Goal: Transaction & Acquisition: Purchase product/service

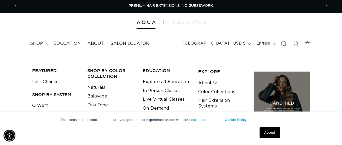
click at [296, 42] on icon at bounding box center [296, 43] width 6 height 5
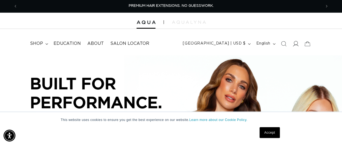
click at [295, 44] on icon at bounding box center [296, 44] width 6 height 6
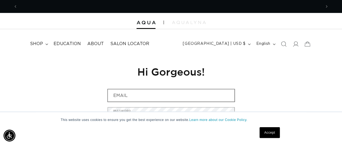
scroll to position [0, 303]
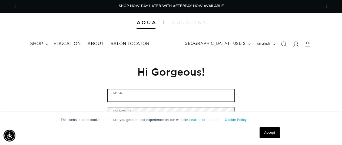
click at [203, 94] on input "Email" at bounding box center [171, 96] width 127 height 12
click at [201, 94] on input "J" at bounding box center [171, 96] width 127 height 12
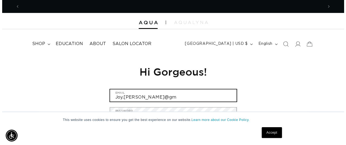
scroll to position [0, 0]
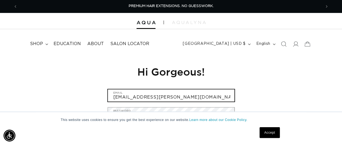
type input "Joy.jacobson@gmail.com"
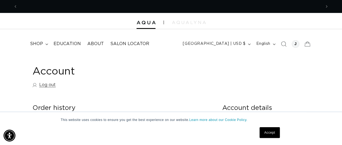
scroll to position [0, 607]
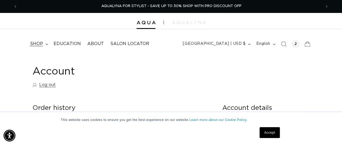
click at [43, 46] on summary "shop" at bounding box center [39, 44] width 24 height 12
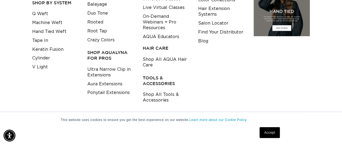
scroll to position [0, 303]
click at [162, 95] on link "Shop All Tools & Accessories" at bounding box center [166, 97] width 47 height 15
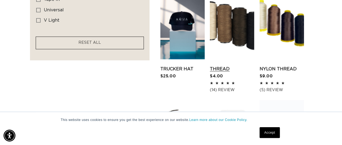
scroll to position [0, 303]
click at [227, 66] on link "Thread" at bounding box center [232, 69] width 44 height 6
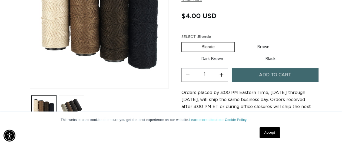
scroll to position [0, 303]
click at [206, 58] on label "Dark Brown Variant sold out or unavailable" at bounding box center [211, 58] width 61 height 9
click at [292, 41] on input "Dark Brown Variant sold out or unavailable" at bounding box center [292, 41] width 0 height 0
radio input "true"
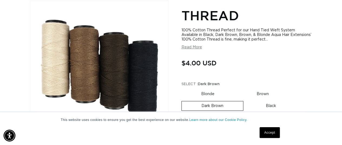
click at [263, 95] on label "Brown Variant sold out or unavailable" at bounding box center [263, 94] width 52 height 9
click at [237, 89] on input "Brown Variant sold out or unavailable" at bounding box center [237, 88] width 0 height 0
radio input "true"
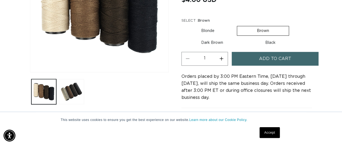
scroll to position [139, 0]
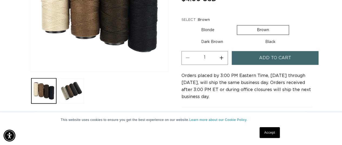
click at [266, 55] on span "Add to cart" at bounding box center [275, 58] width 32 height 14
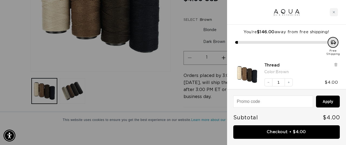
click at [161, 80] on div at bounding box center [173, 72] width 346 height 145
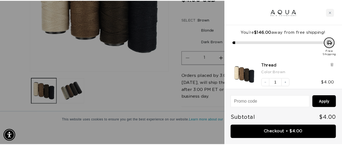
scroll to position [0, 607]
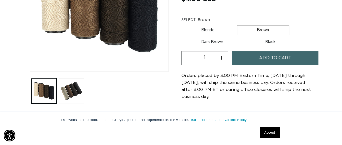
click at [213, 42] on label "Dark Brown Variant sold out or unavailable" at bounding box center [211, 41] width 61 height 9
click at [292, 24] on input "Dark Brown Variant sold out or unavailable" at bounding box center [292, 24] width 0 height 0
radio input "true"
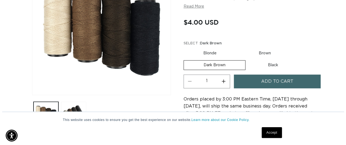
scroll to position [115, 0]
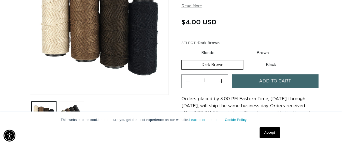
click at [267, 77] on span "Add to cart" at bounding box center [275, 81] width 32 height 14
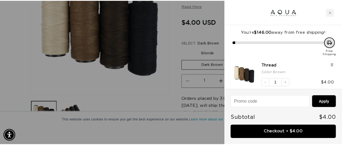
scroll to position [0, 308]
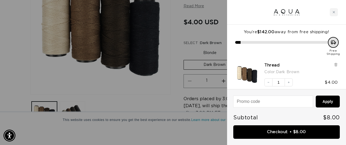
click at [168, 67] on div at bounding box center [173, 72] width 346 height 145
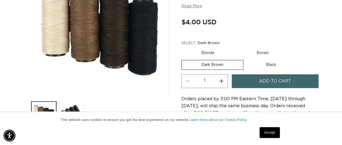
scroll to position [0, 607]
click at [270, 62] on label "Black Variant sold out or unavailable" at bounding box center [271, 64] width 50 height 9
click at [246, 59] on input "Black Variant sold out or unavailable" at bounding box center [246, 59] width 0 height 0
radio input "true"
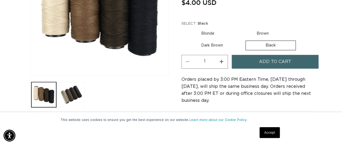
click at [255, 62] on button "Add to cart" at bounding box center [275, 62] width 87 height 14
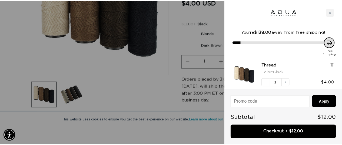
scroll to position [0, 308]
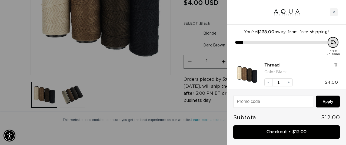
click at [168, 90] on div at bounding box center [173, 72] width 346 height 145
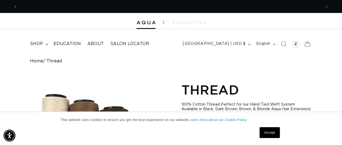
scroll to position [0, 607]
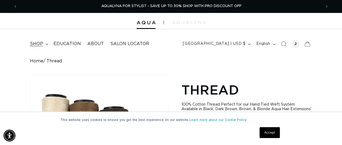
click at [43, 44] on summary "shop" at bounding box center [39, 44] width 24 height 12
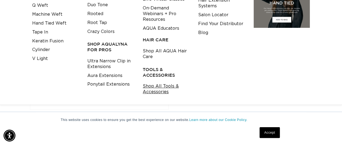
click at [157, 87] on link "Shop All Tools & Accessories" at bounding box center [166, 89] width 47 height 15
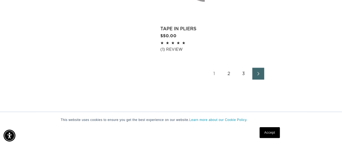
click at [228, 72] on link "2" at bounding box center [229, 74] width 12 height 12
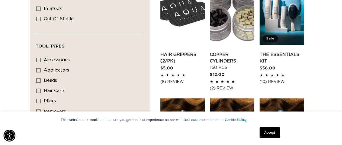
scroll to position [0, 607]
click at [221, 57] on link "Copper Cylinders 150 pcs" at bounding box center [232, 60] width 44 height 19
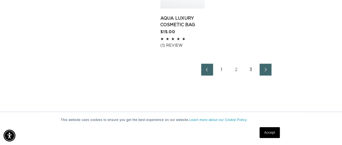
scroll to position [0, 303]
click at [266, 67] on span "Next page" at bounding box center [266, 70] width 4 height 6
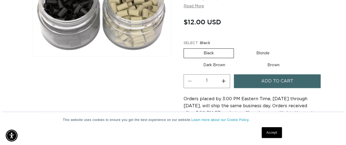
scroll to position [0, 303]
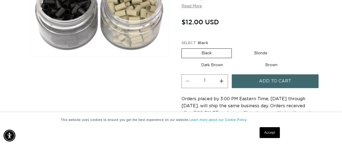
click at [250, 74] on button "Add to cart" at bounding box center [275, 81] width 87 height 14
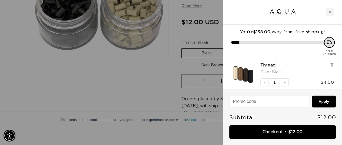
scroll to position [0, 616]
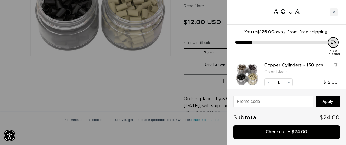
click at [157, 71] on div at bounding box center [173, 72] width 346 height 145
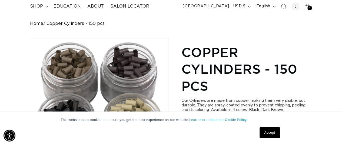
scroll to position [0, 303]
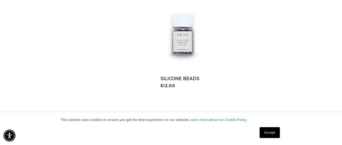
scroll to position [0, 607]
click at [178, 76] on link "Silicone Beads" at bounding box center [182, 79] width 44 height 6
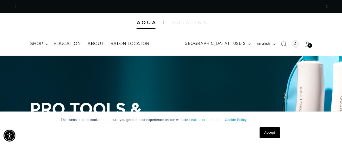
scroll to position [0, 0]
click at [37, 41] on span "shop" at bounding box center [36, 44] width 13 height 6
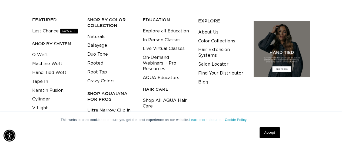
scroll to position [51, 0]
click at [70, 32] on span "30% OFF" at bounding box center [69, 30] width 18 height 5
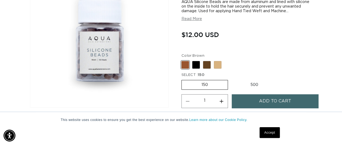
scroll to position [0, 607]
click at [255, 85] on label "500 Variant sold out or unavailable" at bounding box center [254, 84] width 47 height 9
click at [231, 79] on input "500 Variant sold out or unavailable" at bounding box center [231, 79] width 0 height 0
radio input "true"
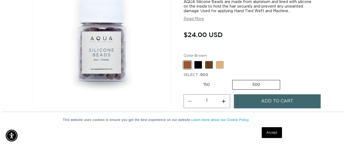
scroll to position [0, 303]
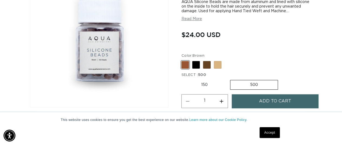
click at [268, 101] on span "Add to cart" at bounding box center [275, 101] width 32 height 14
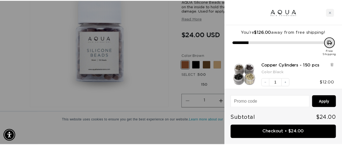
scroll to position [0, 616]
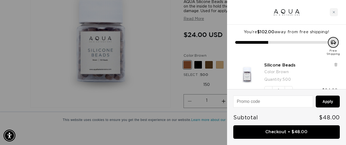
click at [199, 63] on div at bounding box center [173, 72] width 346 height 145
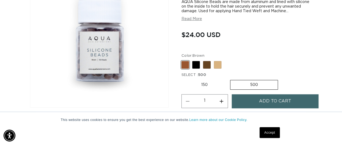
scroll to position [0, 607]
click at [206, 83] on label "150 Variant sold out or unavailable" at bounding box center [204, 84] width 46 height 9
click at [183, 79] on input "150 Variant sold out or unavailable" at bounding box center [183, 79] width 0 height 0
radio input "true"
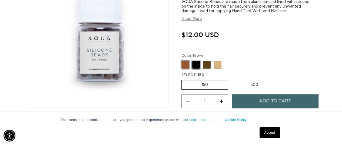
click at [196, 65] on span at bounding box center [196, 65] width 8 height 8
click at [183, 60] on input "Black Variant sold out or unavailable" at bounding box center [183, 60] width 0 height 0
radio input "true"
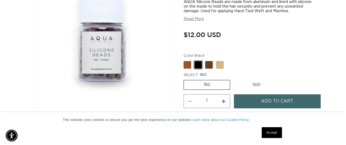
scroll to position [0, 303]
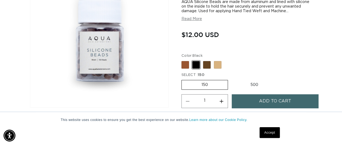
click at [260, 97] on span "Add to cart" at bounding box center [275, 101] width 32 height 14
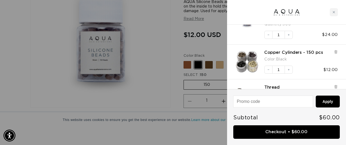
scroll to position [0, 616]
click at [336, 51] on icon at bounding box center [335, 51] width 1 height 3
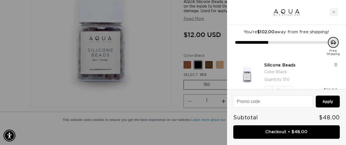
scroll to position [0, 308]
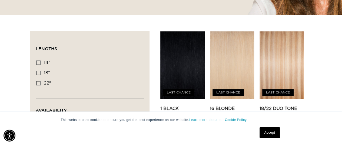
scroll to position [0, 303]
click at [38, 82] on icon at bounding box center [38, 83] width 4 height 4
click at [38, 82] on input "22" 22" (12 products)" at bounding box center [38, 83] width 4 height 4
checkbox input "true"
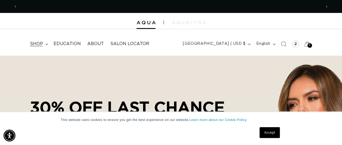
scroll to position [0, 303]
click at [37, 44] on span "shop" at bounding box center [36, 44] width 13 height 6
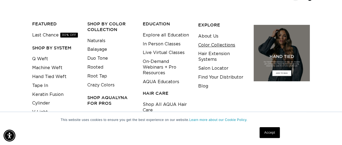
scroll to position [0, 0]
click at [220, 45] on link "Color Collections" at bounding box center [216, 45] width 37 height 9
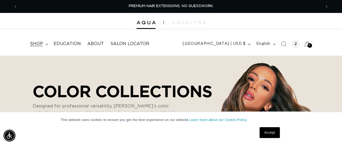
click at [40, 42] on span "shop" at bounding box center [36, 44] width 13 height 6
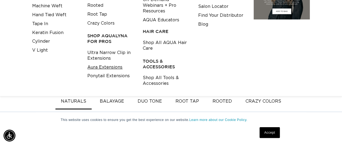
click at [114, 67] on link "Aura Extensions" at bounding box center [104, 67] width 35 height 9
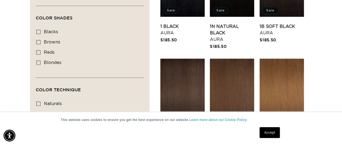
scroll to position [0, 607]
click at [38, 62] on icon at bounding box center [38, 63] width 4 height 4
click at [38, 62] on input "blondes blondes (19 products)" at bounding box center [38, 63] width 4 height 4
checkbox input "true"
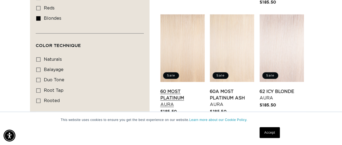
scroll to position [0, 303]
click at [174, 88] on link "60 Most Platinum Aura" at bounding box center [182, 97] width 44 height 19
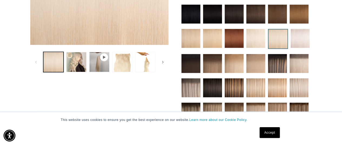
click at [104, 57] on icon "Gallery Viewer" at bounding box center [104, 57] width 2 height 3
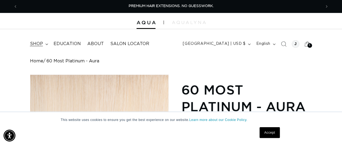
click at [41, 43] on span "shop" at bounding box center [36, 44] width 13 height 6
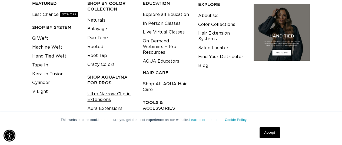
click at [102, 96] on link "Ultra Narrow Clip in Extensions" at bounding box center [110, 97] width 47 height 15
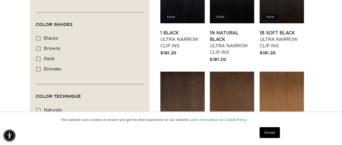
scroll to position [0, 303]
click at [39, 67] on icon at bounding box center [38, 69] width 4 height 4
click at [39, 67] on input "blondes blondes (22 products)" at bounding box center [38, 69] width 4 height 4
checkbox input "true"
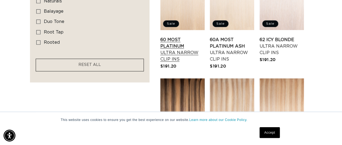
scroll to position [348, 0]
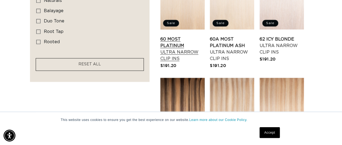
click at [175, 53] on link "60 Most Platinum Ultra Narrow Clip Ins" at bounding box center [182, 49] width 44 height 26
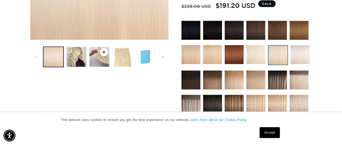
scroll to position [0, 303]
click at [123, 60] on button "Load image 3 in gallery view" at bounding box center [122, 57] width 20 height 20
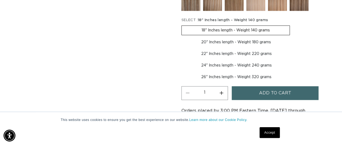
scroll to position [0, 607]
click at [227, 62] on label "24" Inches length - Weight 240 grams Variant sold out or unavailable" at bounding box center [236, 65] width 110 height 9
click at [294, 48] on input "24" Inches length - Weight 240 grams Variant sold out or unavailable" at bounding box center [294, 48] width 0 height 0
radio input "true"
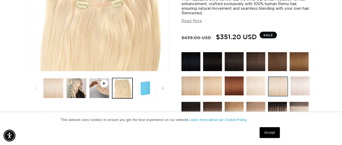
click at [105, 82] on icon "Gallery Viewer" at bounding box center [103, 83] width 3 height 3
click at [104, 84] on icon "Gallery Viewer" at bounding box center [104, 83] width 2 height 3
click at [163, 87] on icon "Slide right" at bounding box center [163, 88] width 2 height 6
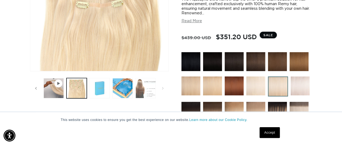
click at [142, 92] on button "Load image 6 in gallery view" at bounding box center [145, 88] width 20 height 20
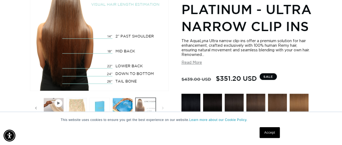
scroll to position [0, 303]
